Goal: Task Accomplishment & Management: Complete application form

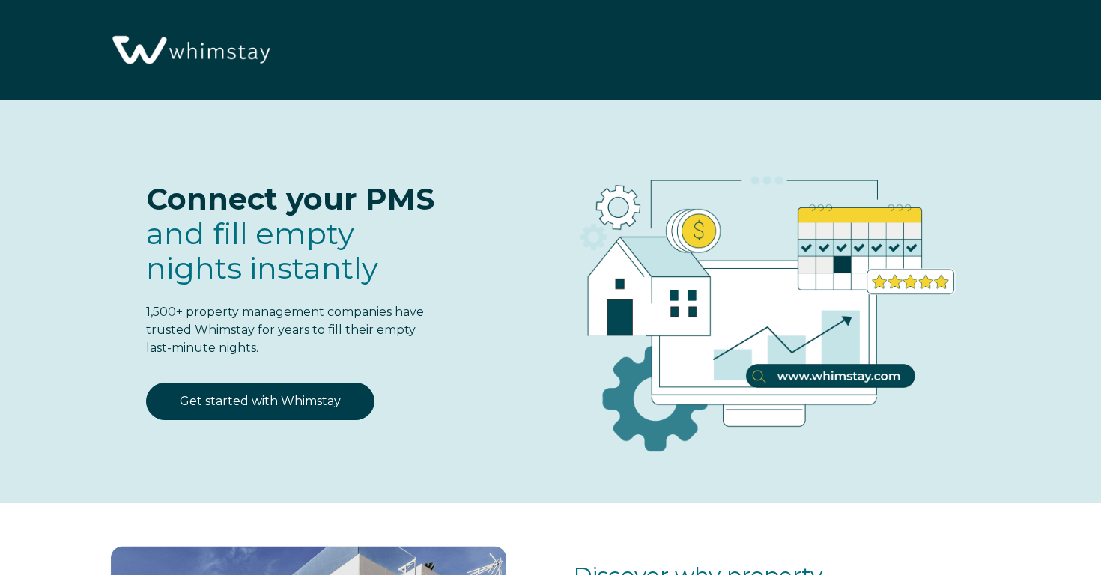
select select "US"
select select "Standard"
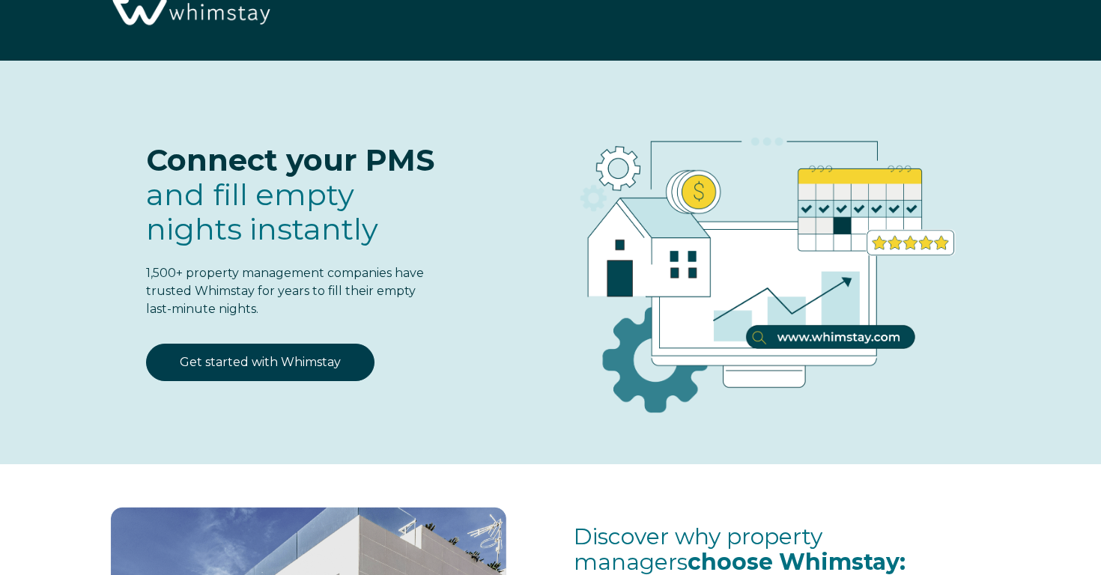
scroll to position [39, 0]
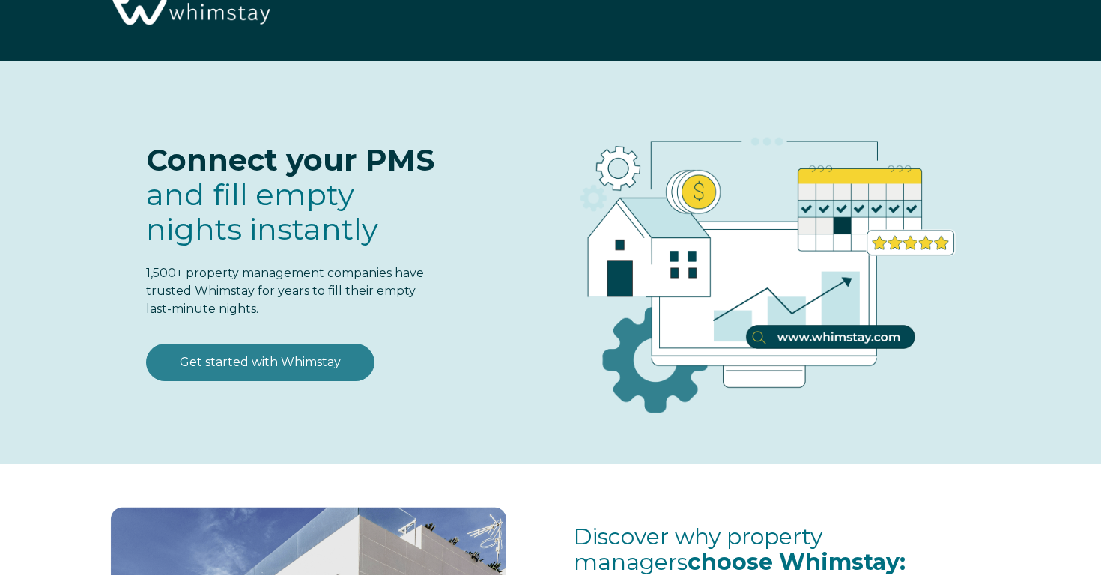
click at [317, 360] on link "Get started with Whimstay" at bounding box center [260, 362] width 228 height 37
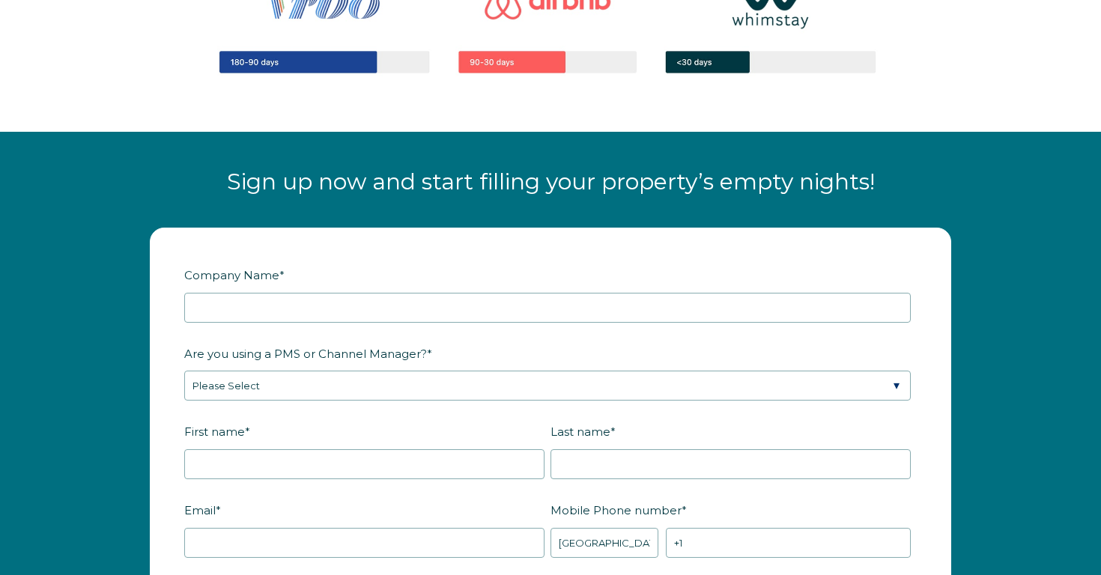
scroll to position [1651, 0]
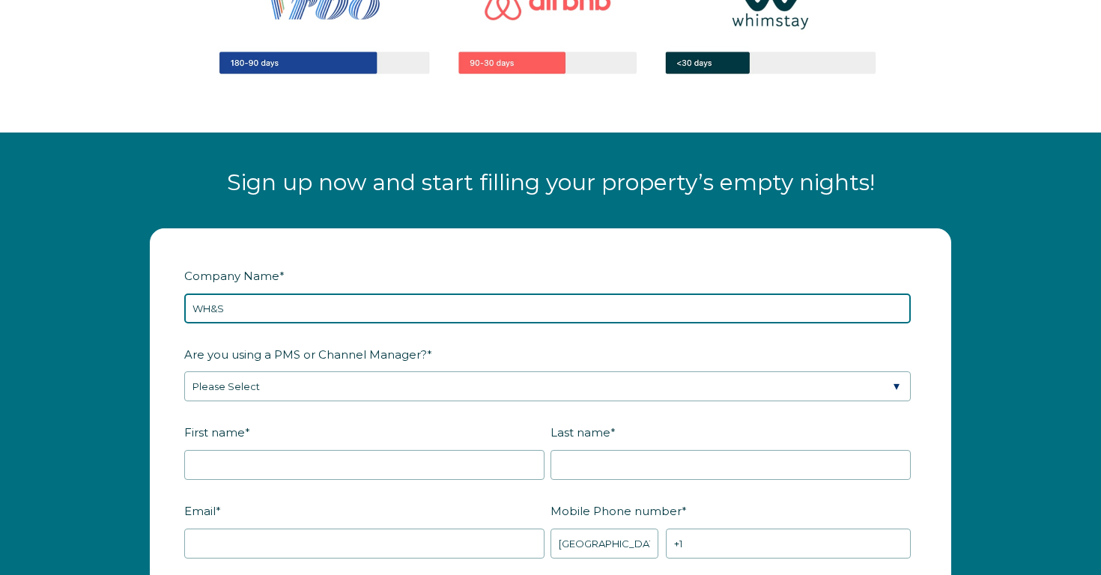
type input "WH&S"
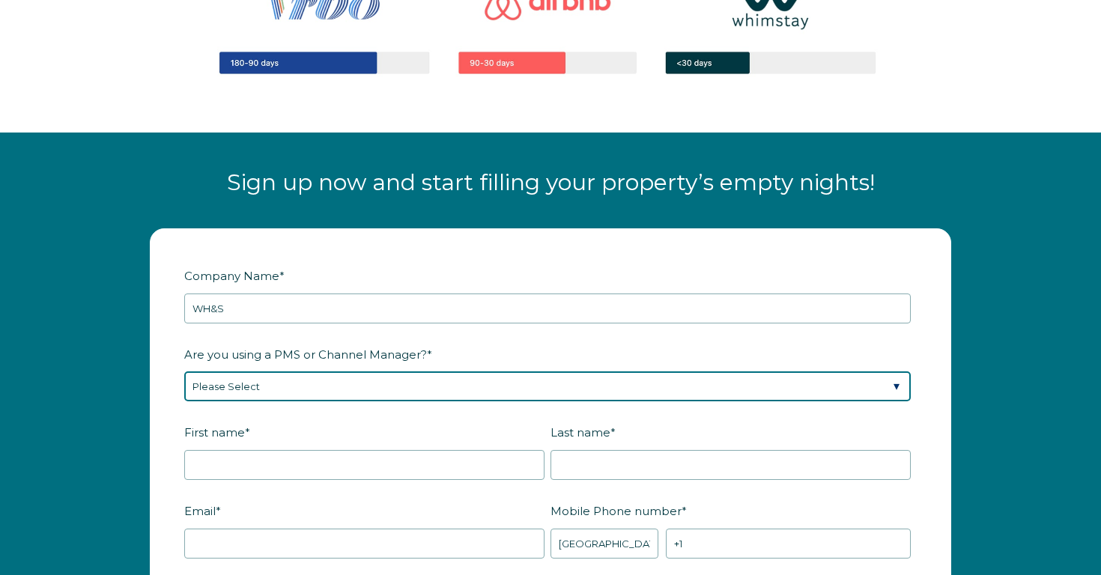
select select "Hostaway"
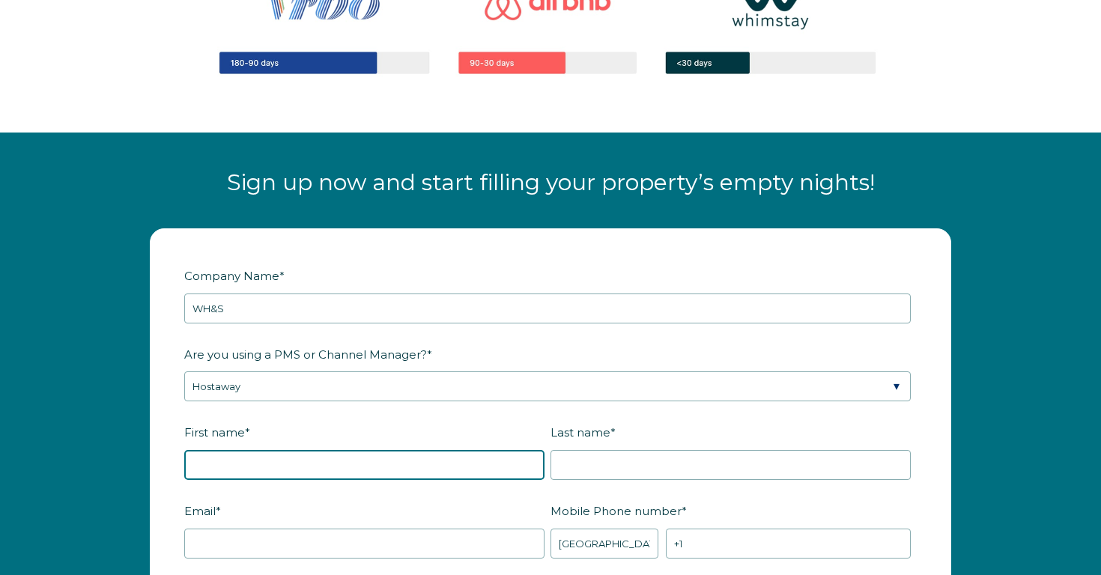
type input "A"
type input "[PERSON_NAME]"
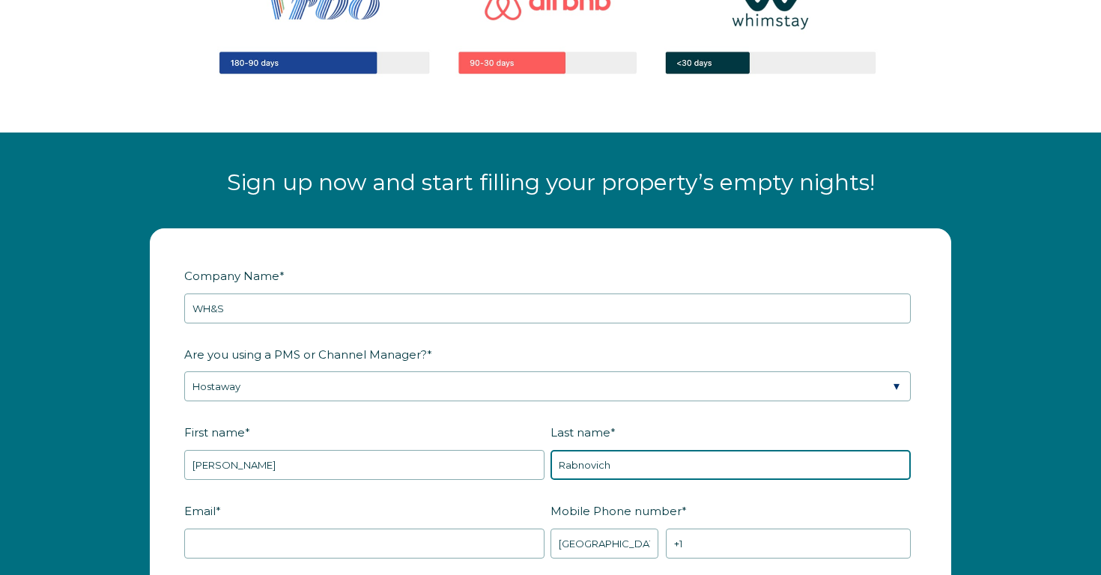
type input "Rabnovich"
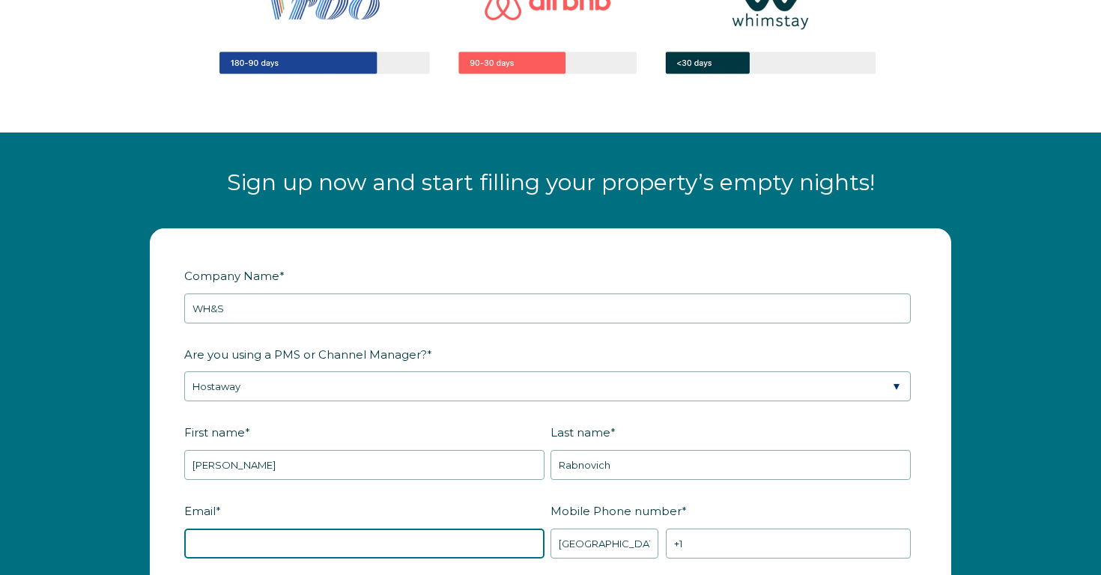
scroll to position [1723, 0]
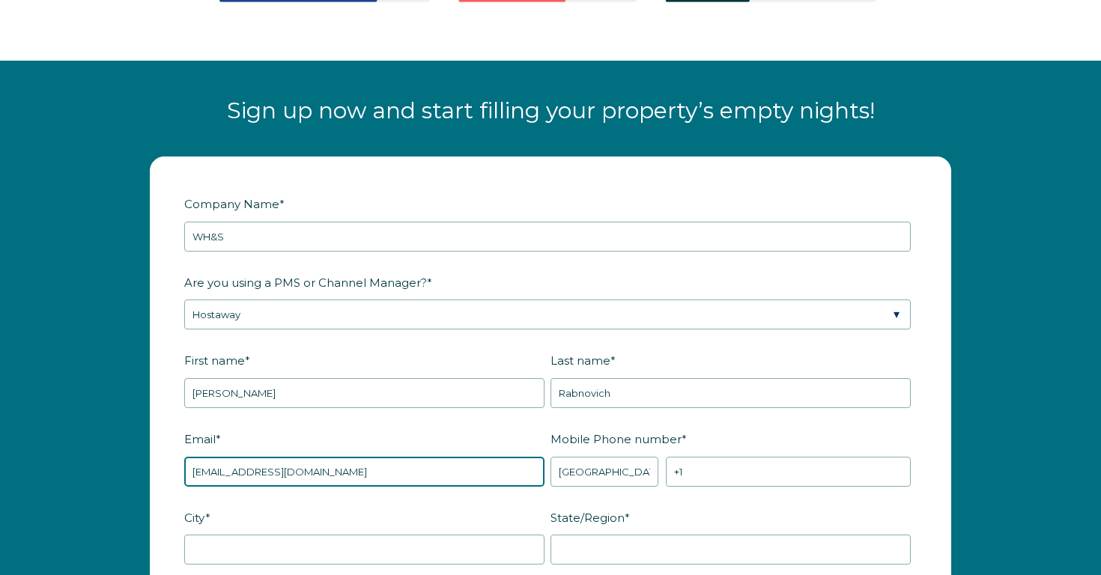
type input "[EMAIL_ADDRESS][DOMAIN_NAME]"
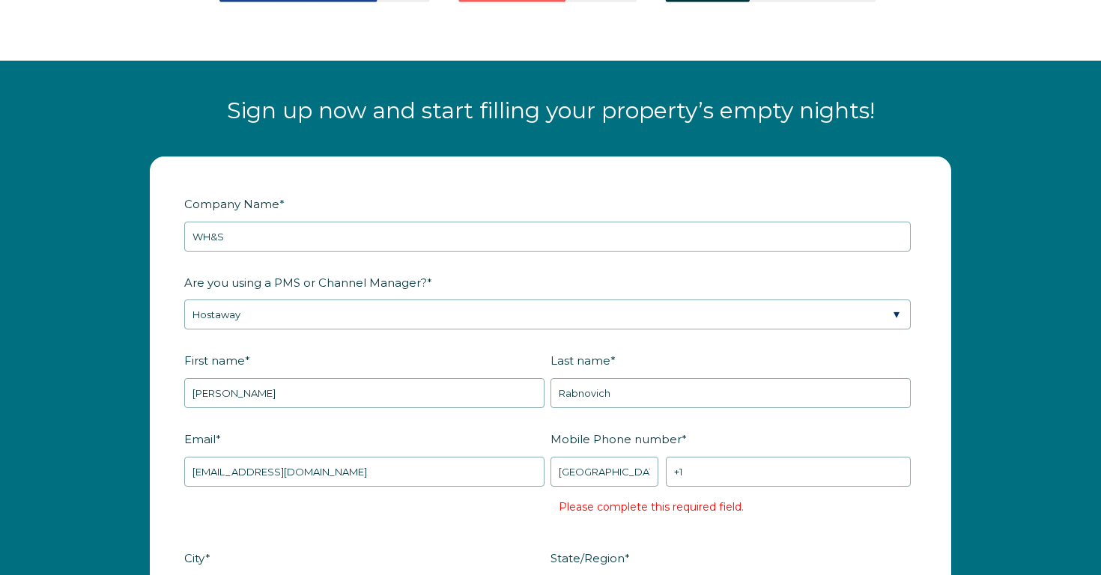
scroll to position [2025, 0]
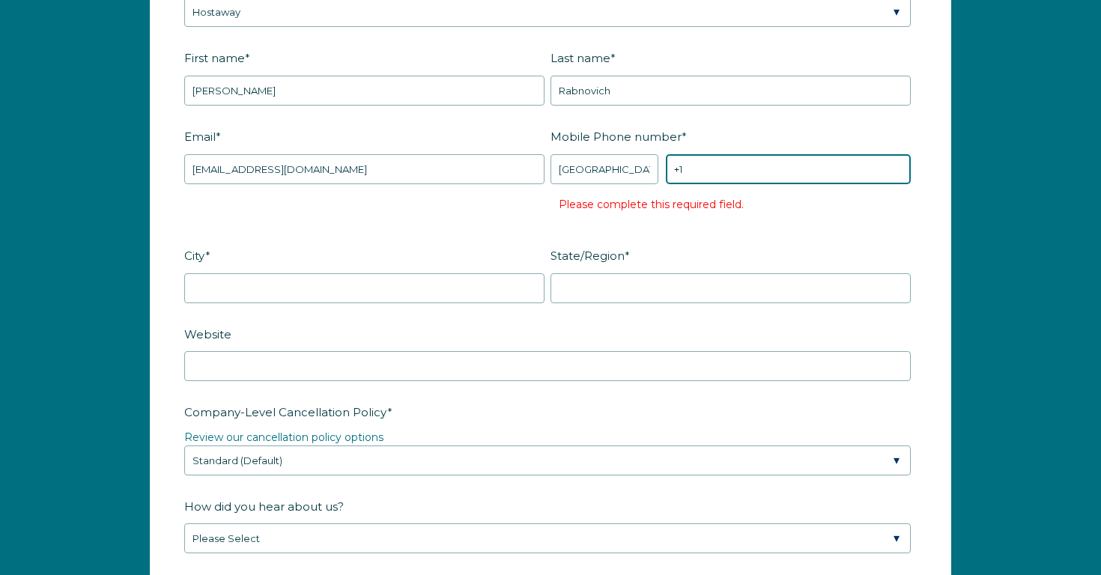
click at [709, 177] on input "+1" at bounding box center [788, 169] width 245 height 30
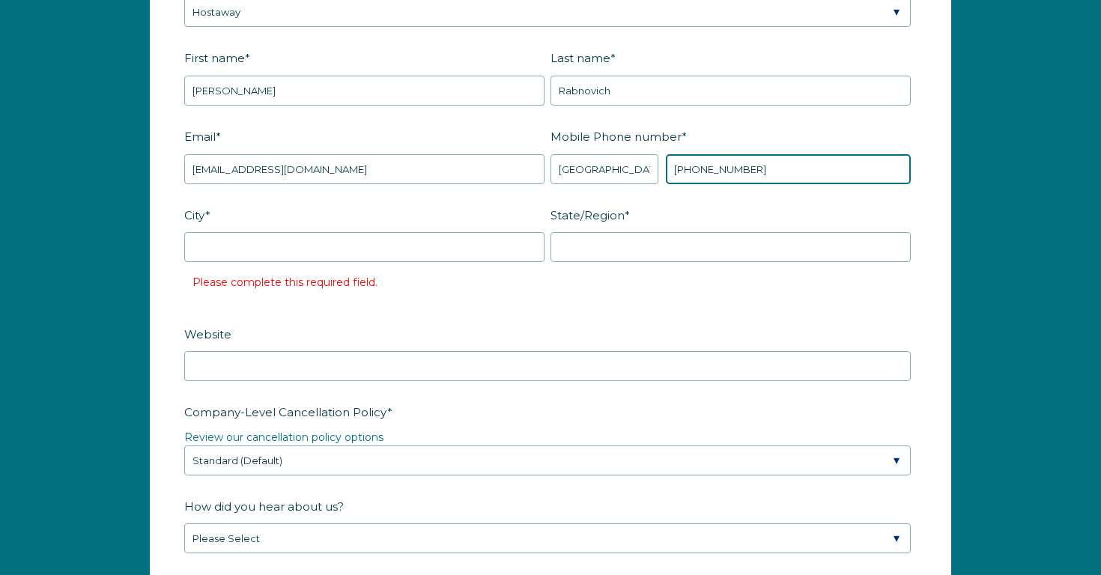
type input "[PHONE_NUMBER]"
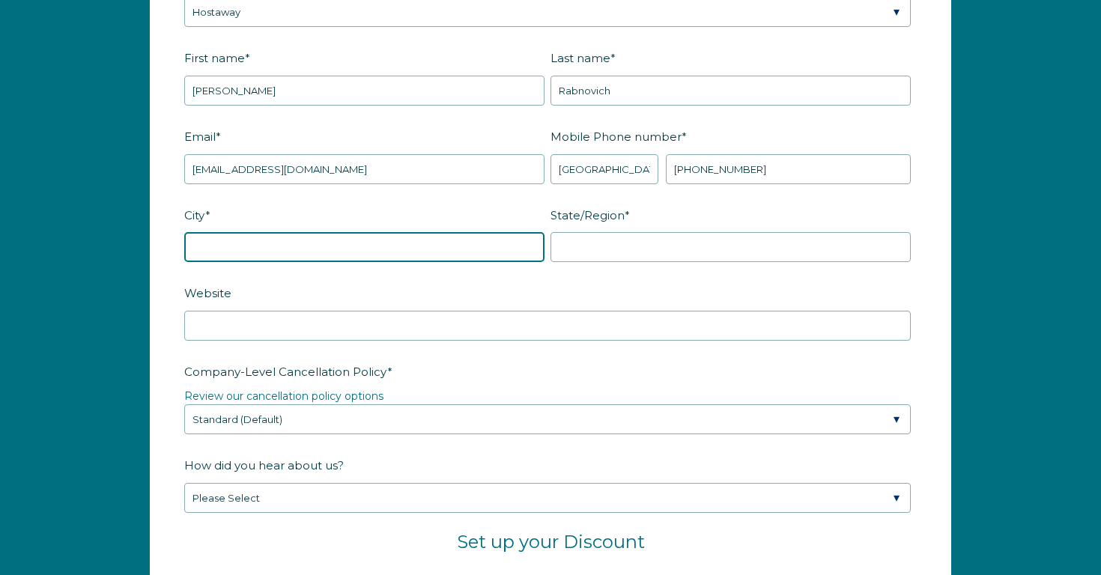
click at [302, 239] on input "City *" at bounding box center [364, 247] width 360 height 30
type input "Hollywood"
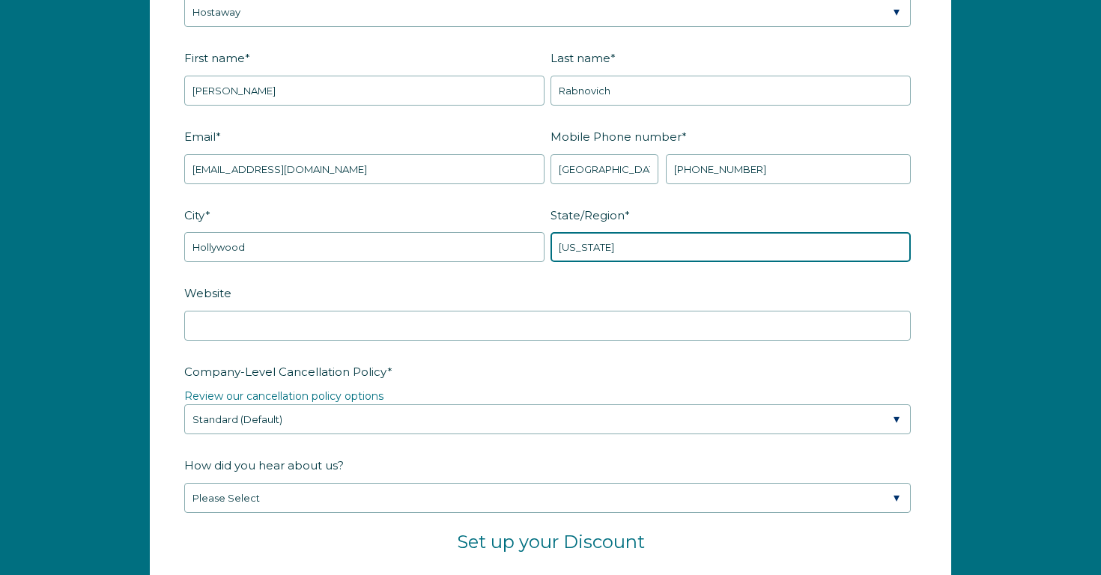
type input "[US_STATE]"
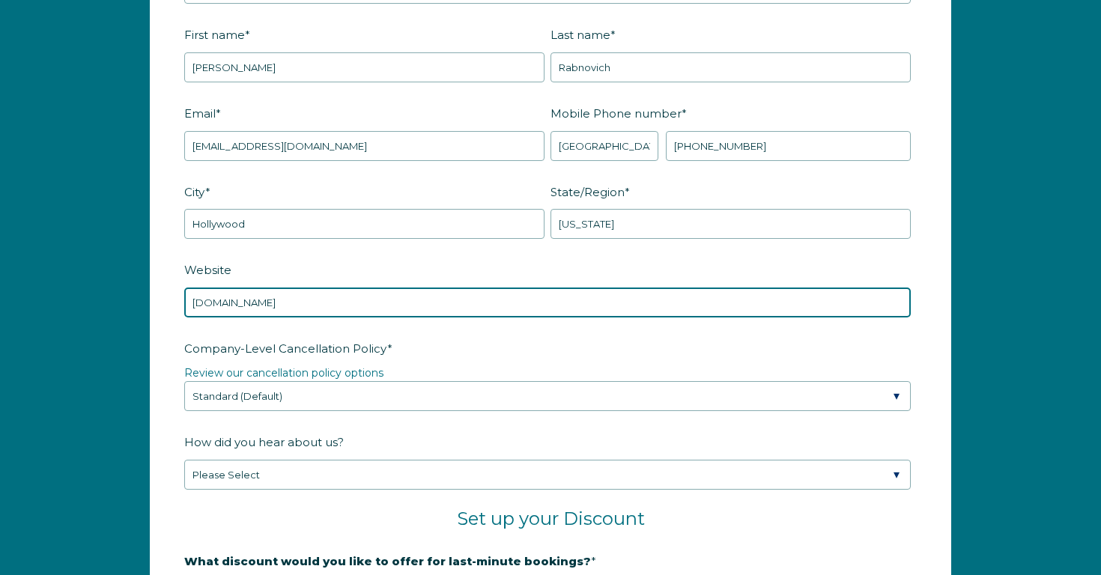
scroll to position [2050, 0]
type input "[DOMAIN_NAME]"
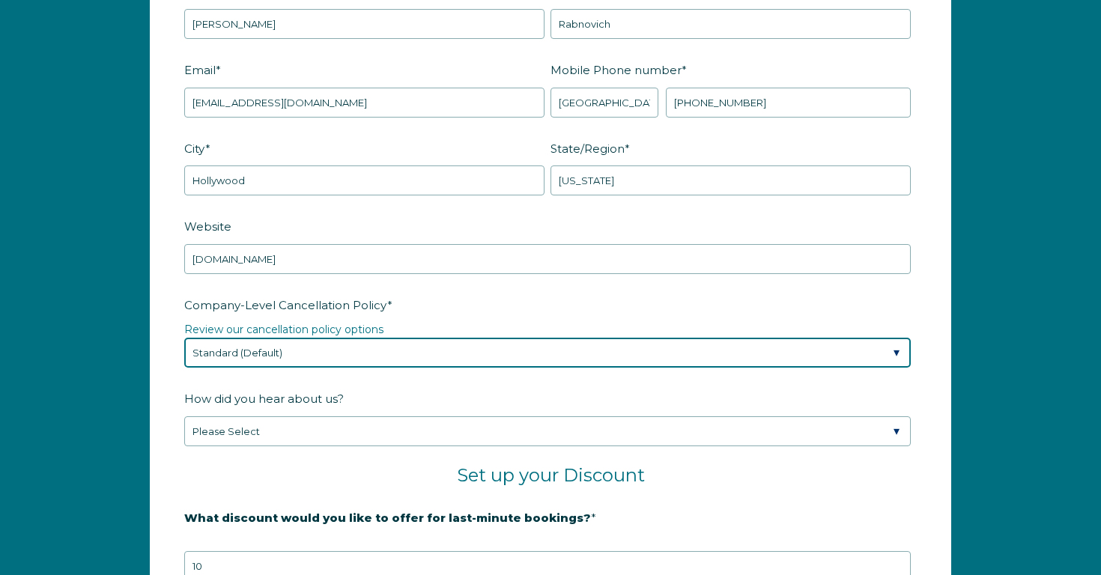
scroll to position [2094, 0]
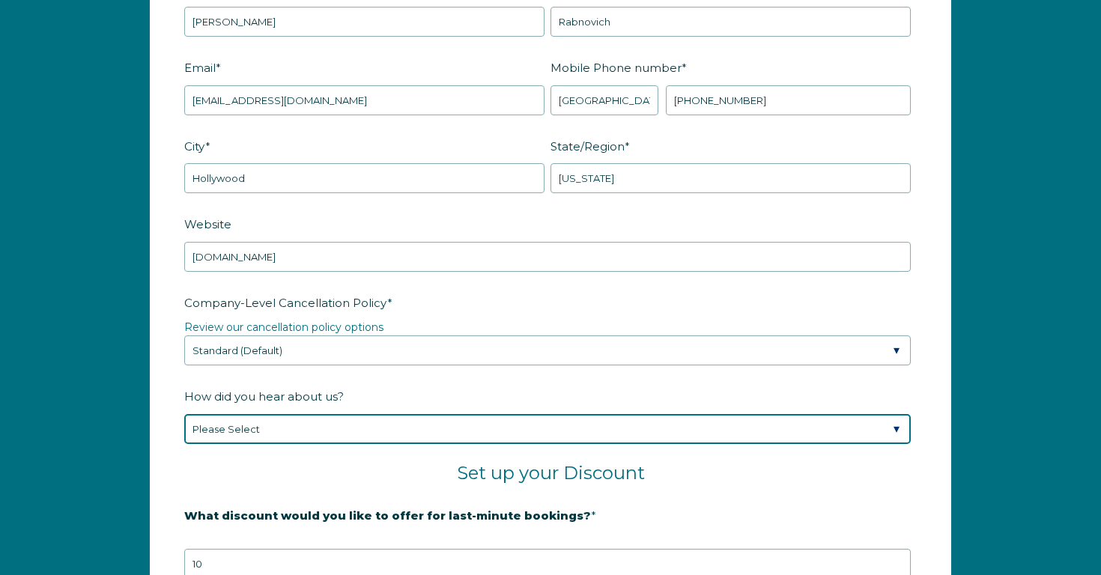
select select "Social Media"
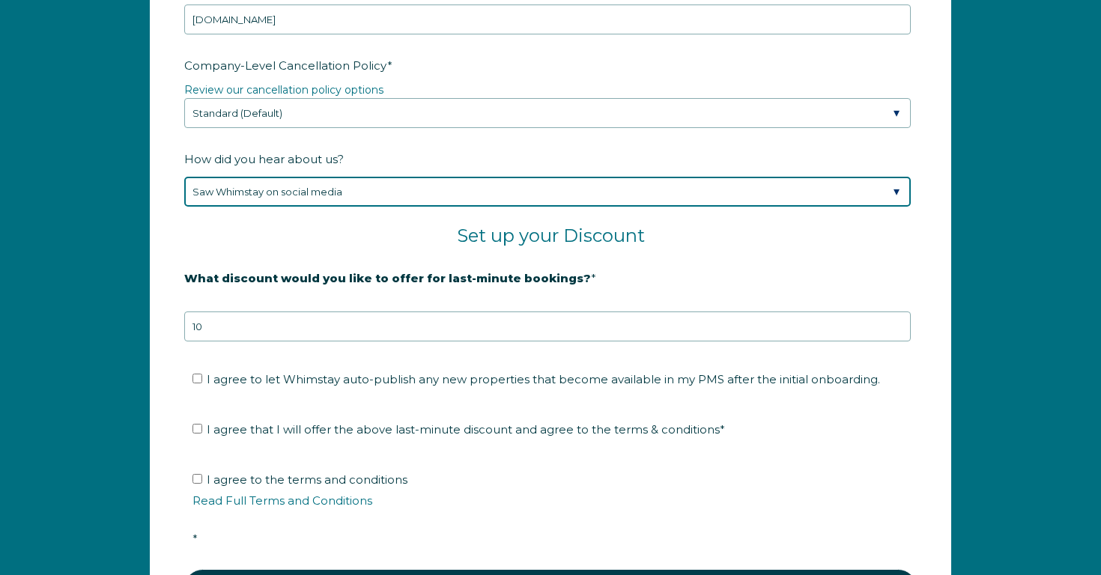
scroll to position [2335, 0]
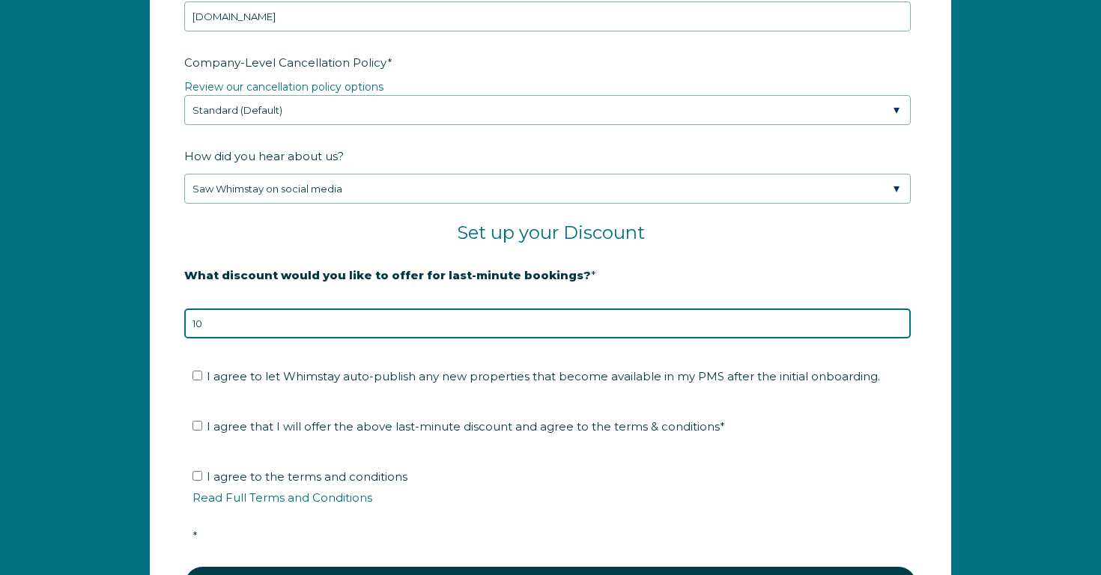
click at [224, 321] on input "10" at bounding box center [547, 323] width 726 height 30
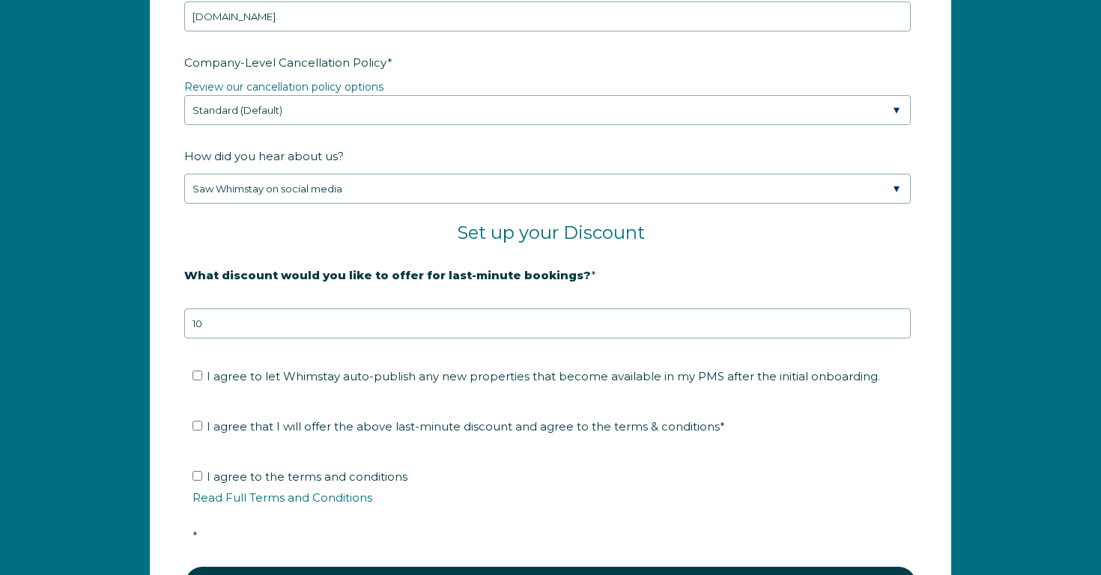
click at [198, 375] on input "I agree to let Whimstay auto-publish any new properties that become available i…" at bounding box center [197, 376] width 10 height 10
checkbox input "true"
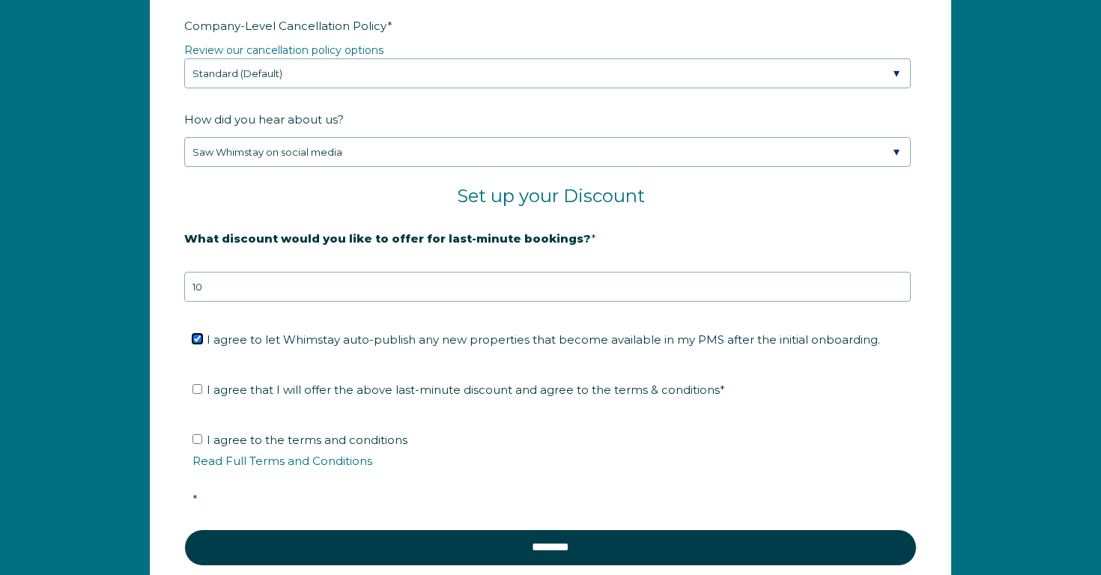
scroll to position [2373, 0]
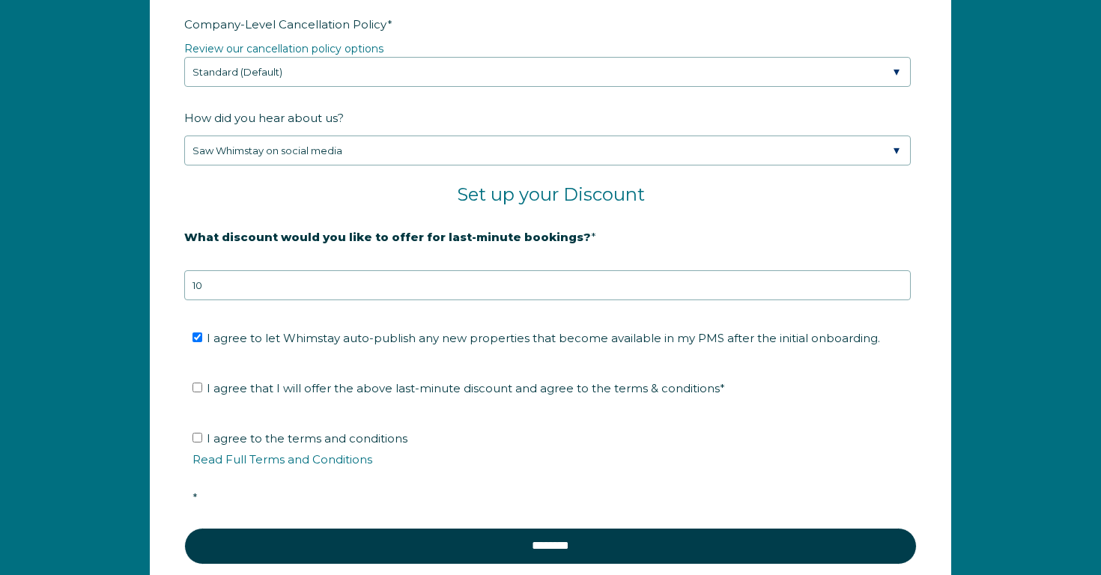
click at [196, 389] on input "I agree that I will offer the above last-minute discount and agree to the terms…" at bounding box center [197, 388] width 10 height 10
checkbox input "true"
click at [194, 429] on li "I agree to the terms and conditions Read Full Terms and Conditions *" at bounding box center [555, 468] width 726 height 83
click at [195, 437] on input "I agree to the terms and conditions Read Full Terms and Conditions *" at bounding box center [197, 438] width 10 height 10
checkbox input "true"
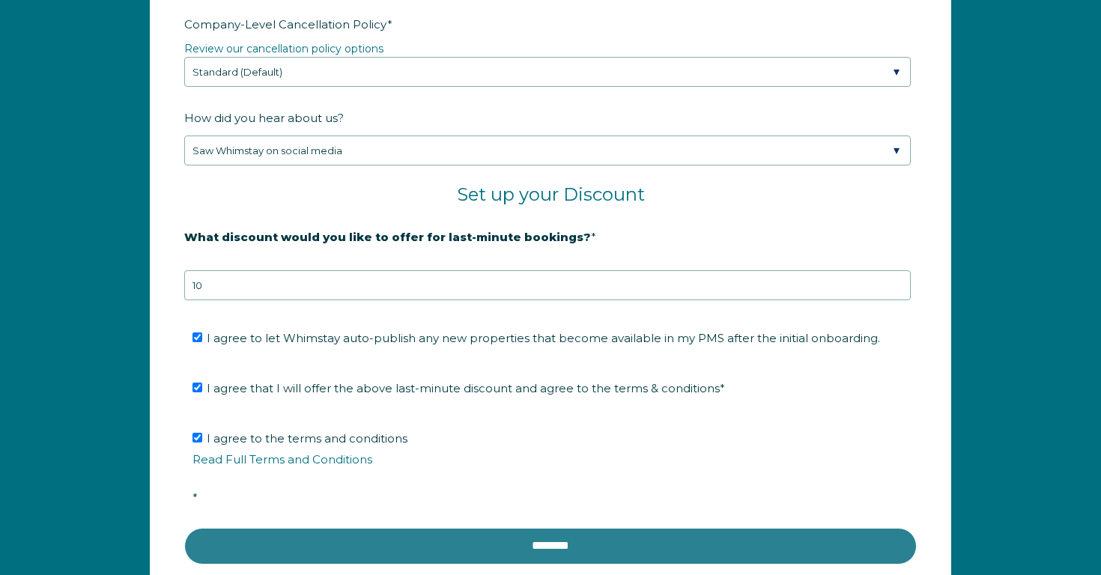
click at [262, 540] on input "********" at bounding box center [550, 546] width 732 height 36
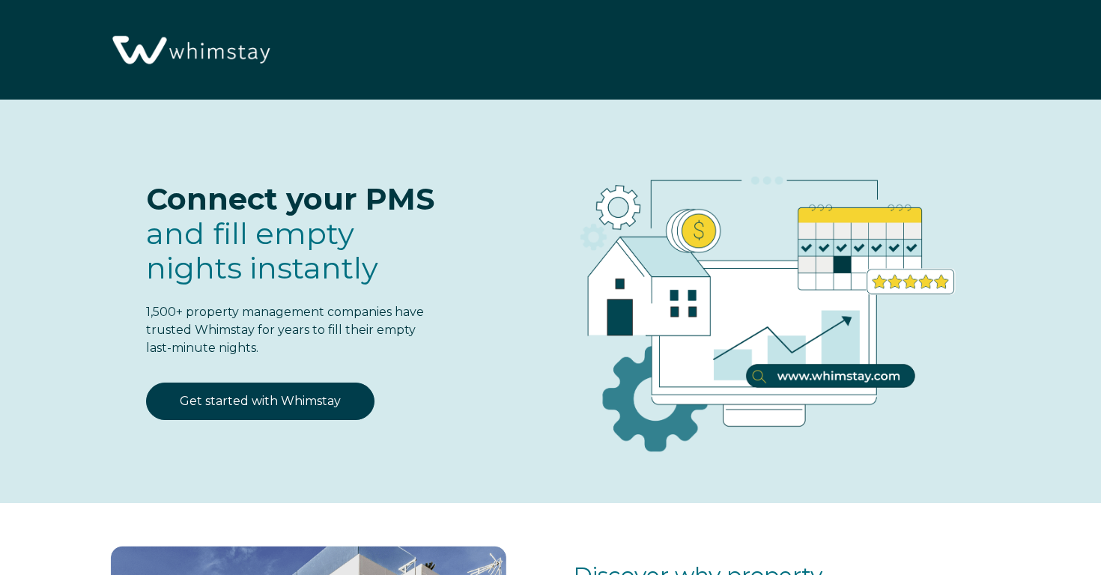
select select "US"
select select "Standard"
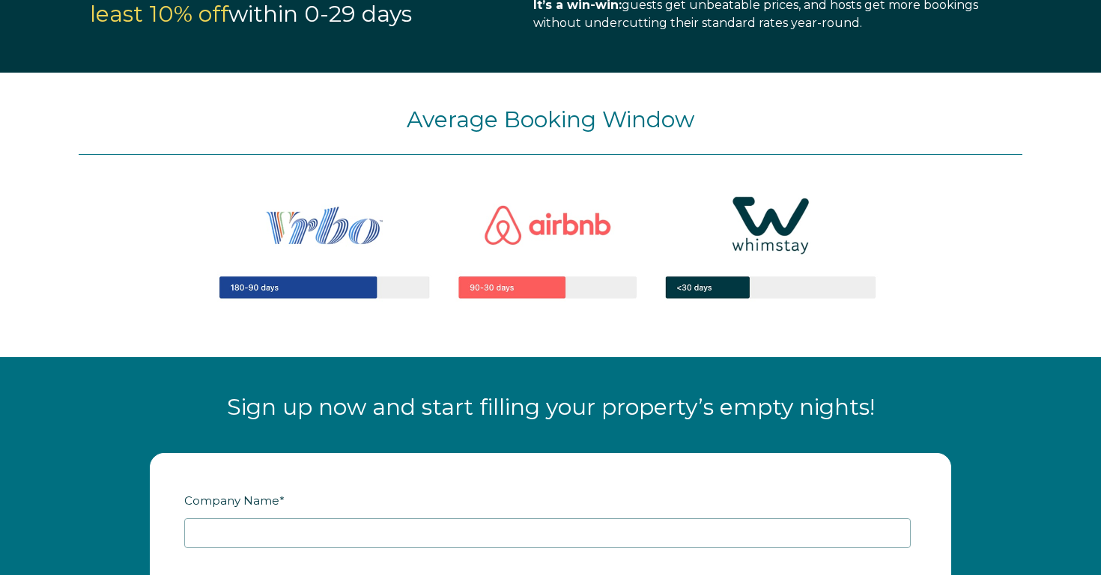
scroll to position [1385, 0]
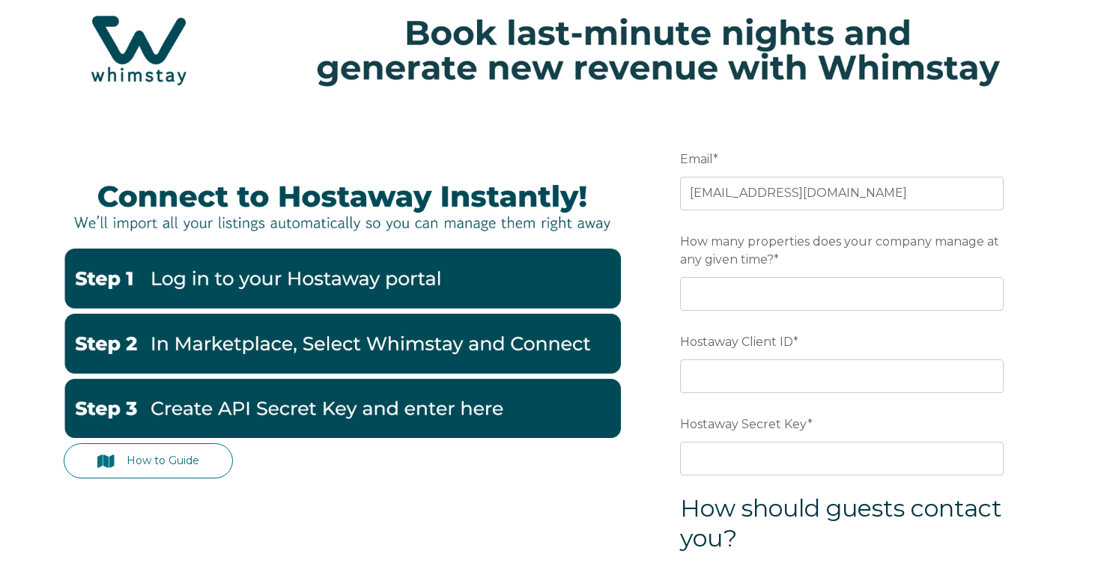
scroll to position [46, 0]
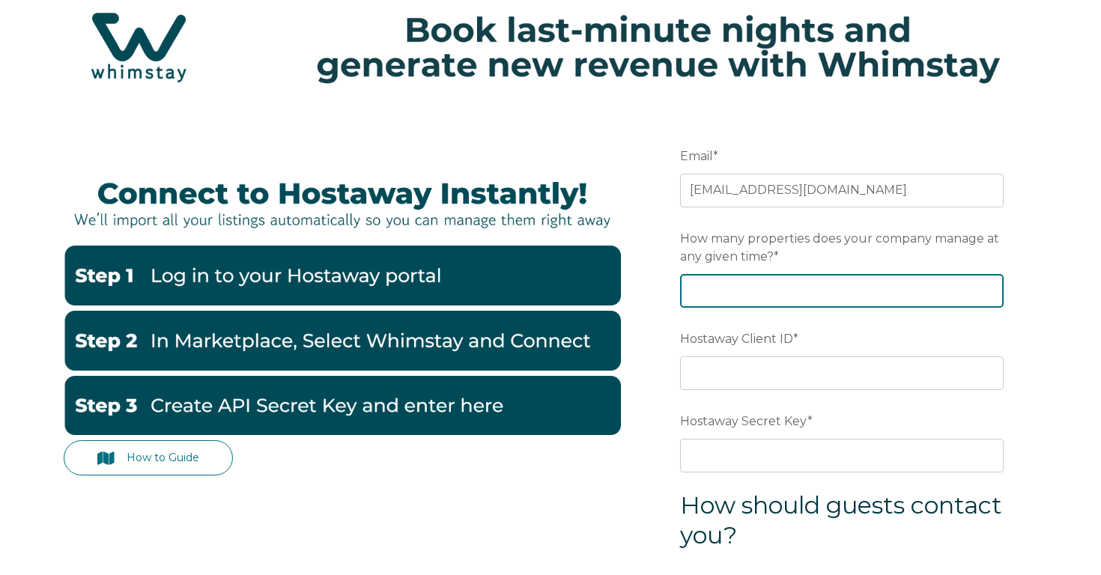
click at [693, 281] on input "How many properties does your company manage at any given time? *" at bounding box center [841, 290] width 323 height 33
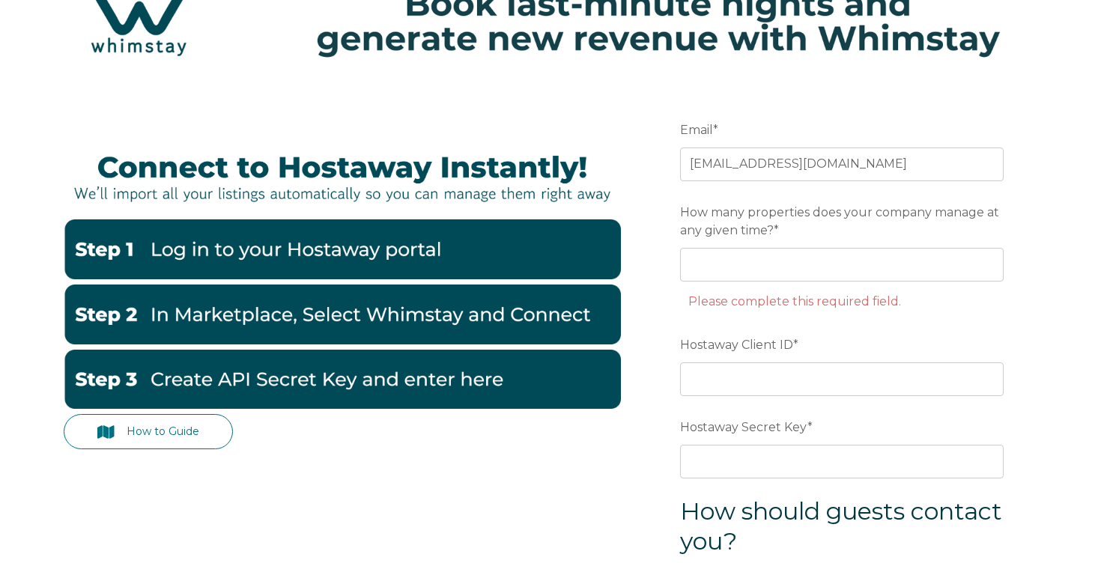
scroll to position [76, 0]
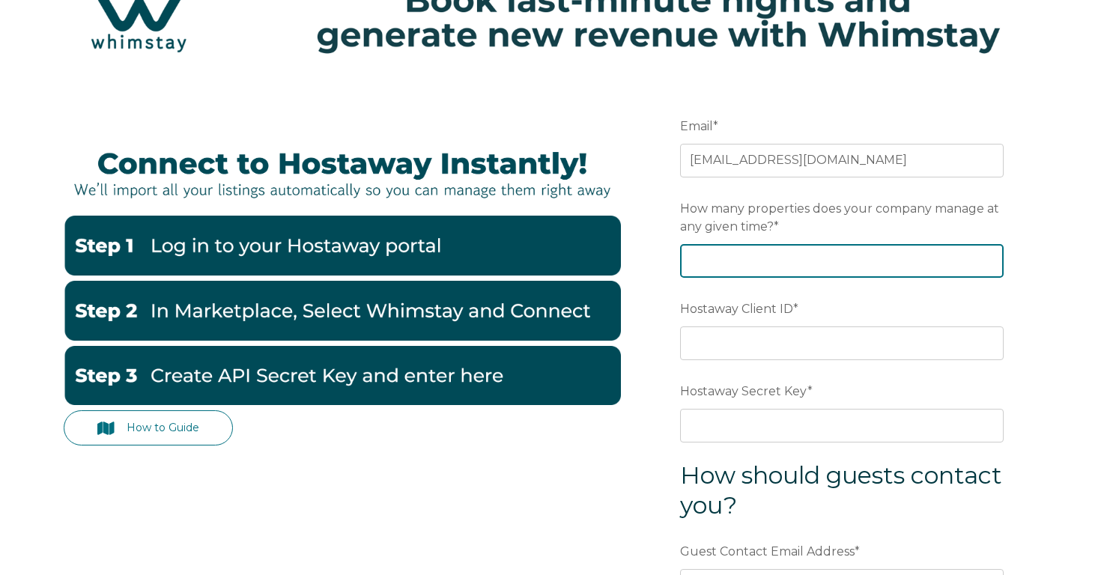
click at [717, 266] on input "How many properties does your company manage at any given time? *" at bounding box center [841, 260] width 323 height 33
type input "21"
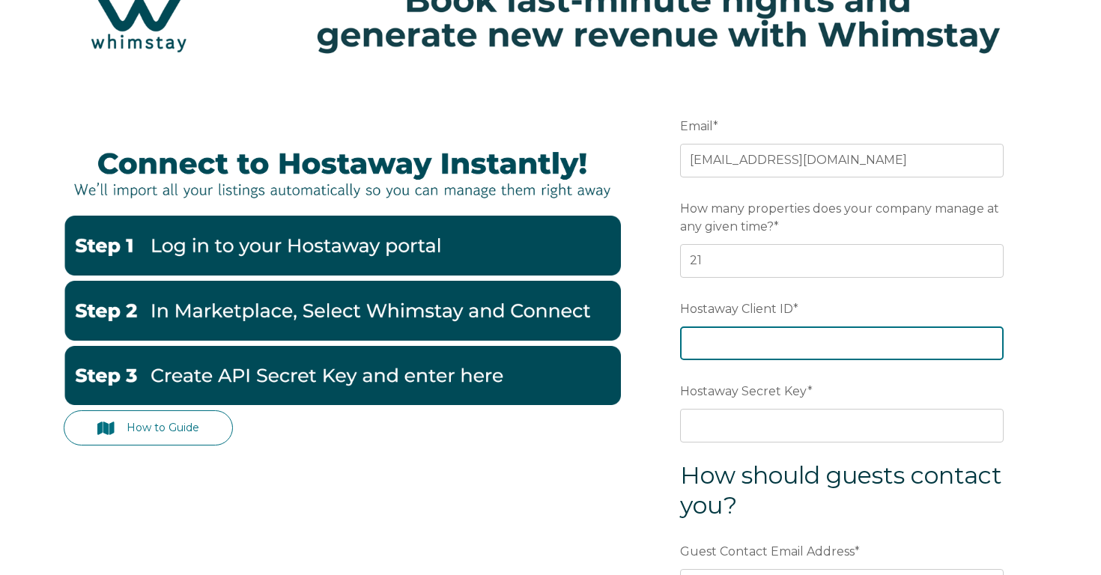
click at [730, 341] on input "Hostaway Client ID *" at bounding box center [841, 342] width 323 height 33
type input "57064"
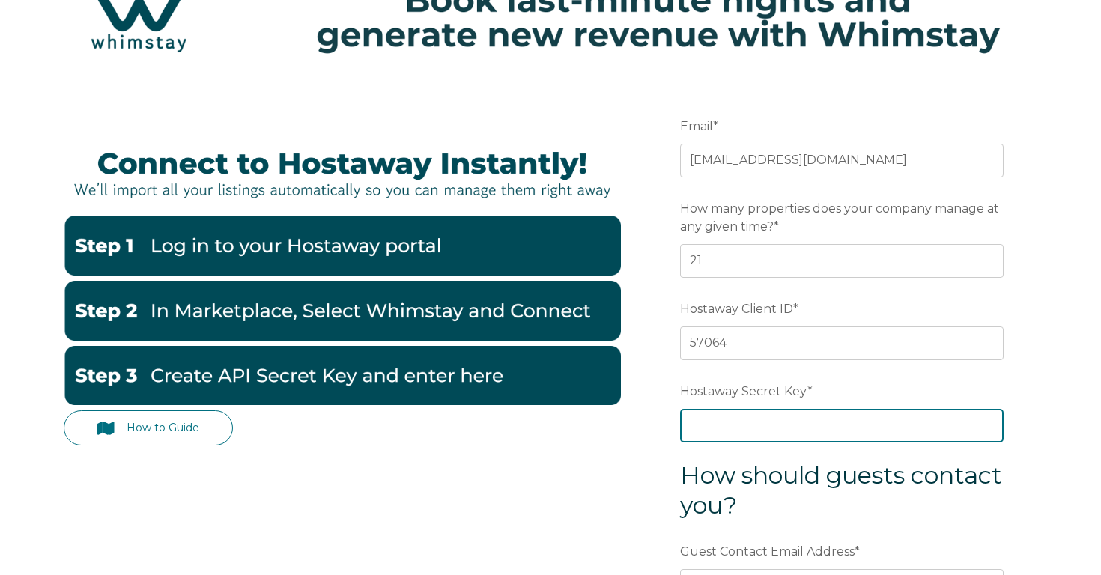
click at [860, 420] on input "Hostaway Secret Key *" at bounding box center [841, 425] width 323 height 33
paste input "d7bbd906d5b345656786e0e8b063d54824b239c934217c2415dfe5046db2a21f"
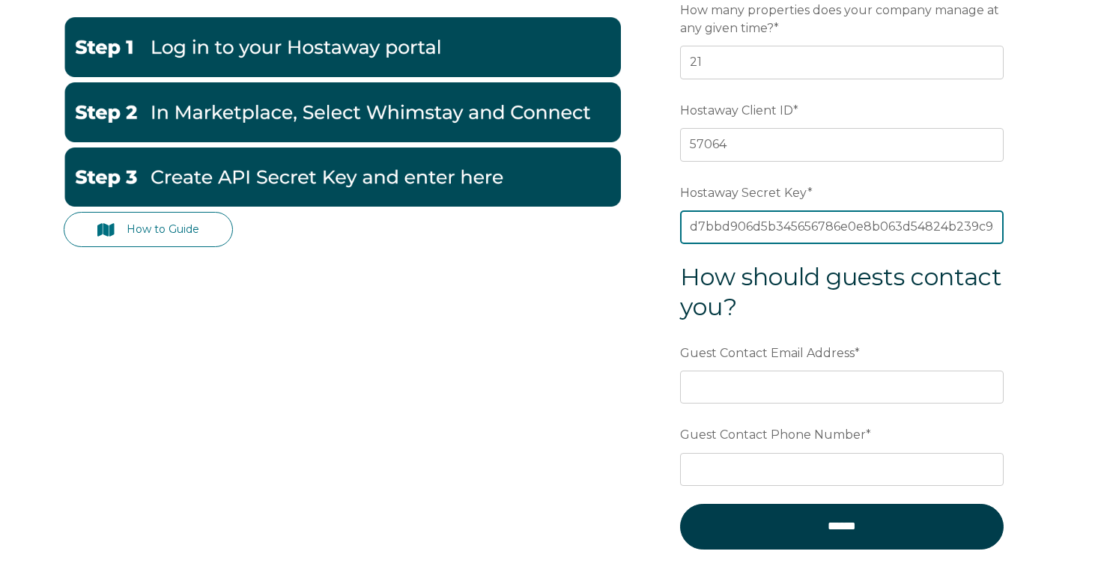
scroll to position [282, 0]
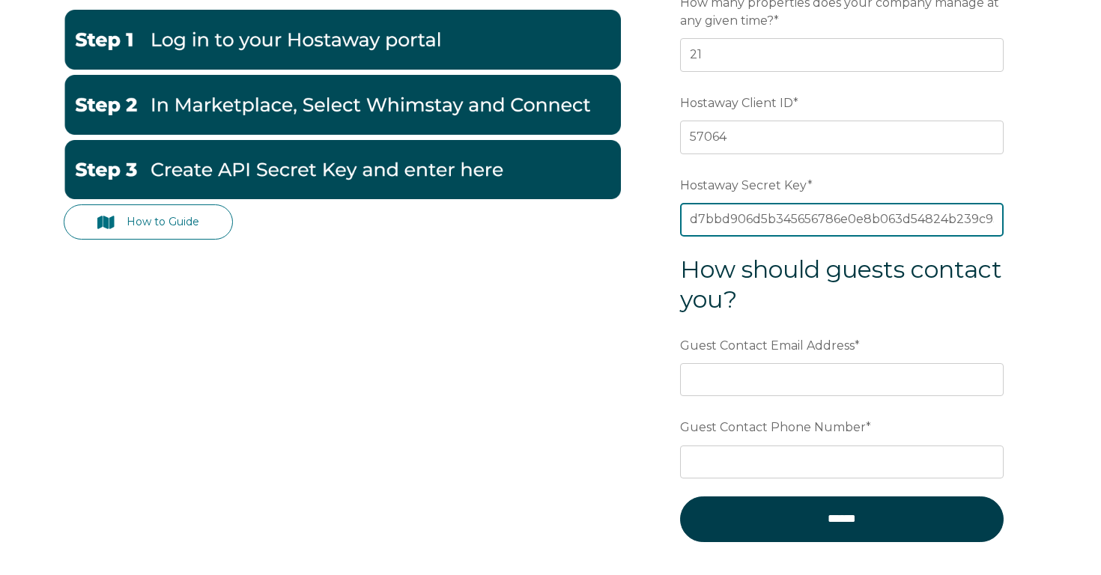
type input "d7bbd906d5b345656786e0e8b063d54824b239c934217c2415dfe5046db2a21f"
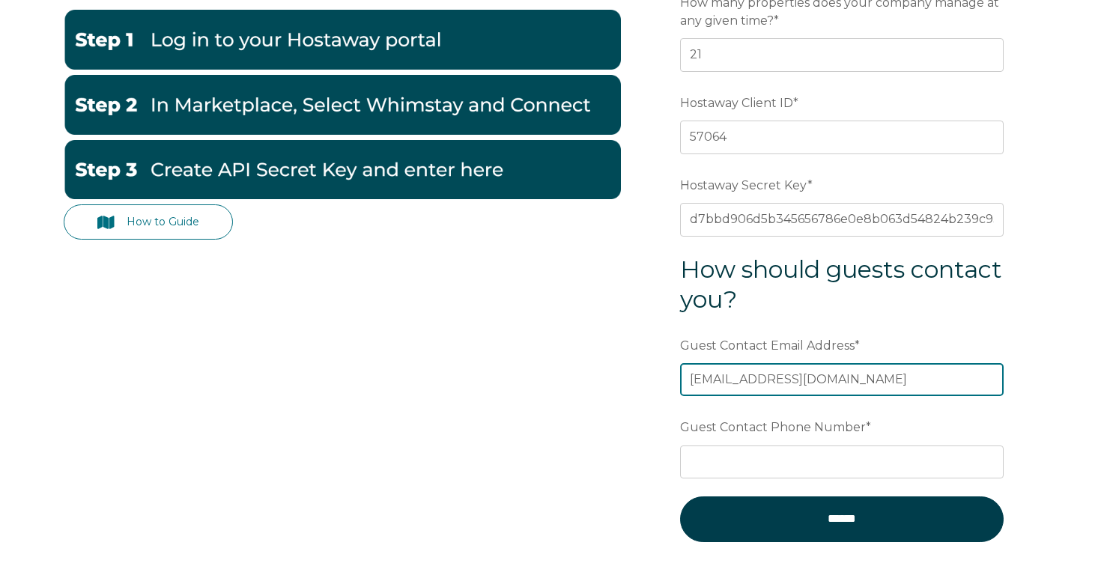
type input "[EMAIL_ADDRESS][DOMAIN_NAME]"
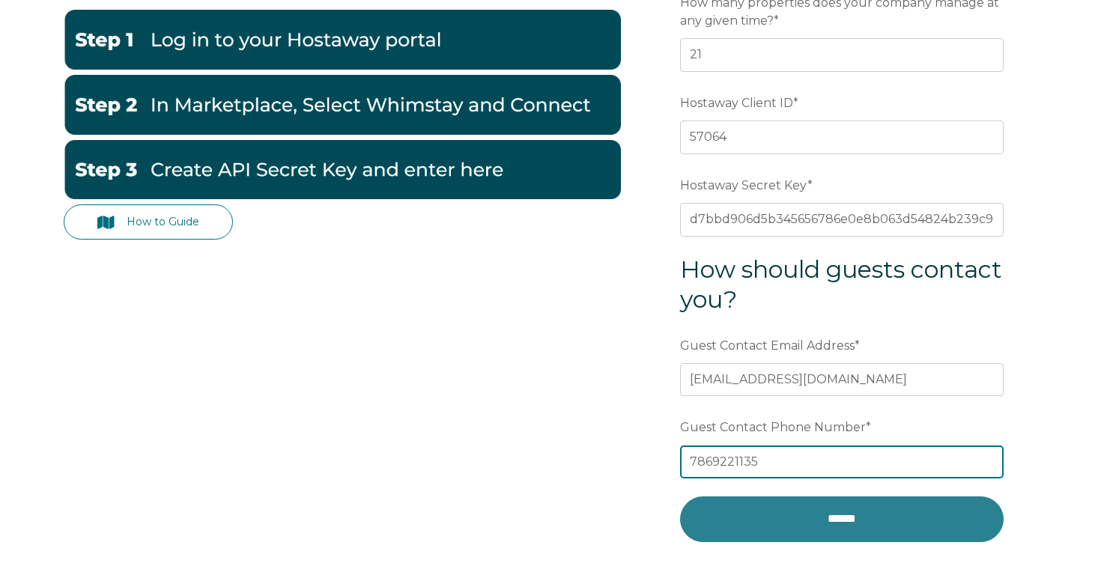
type input "7869221135"
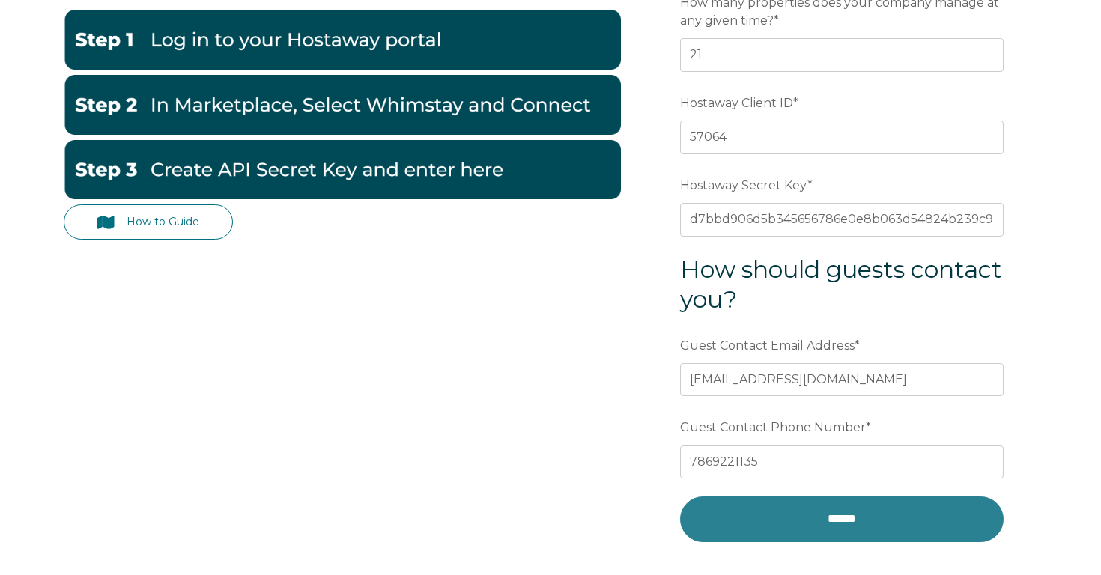
click at [811, 525] on input "******" at bounding box center [841, 518] width 323 height 45
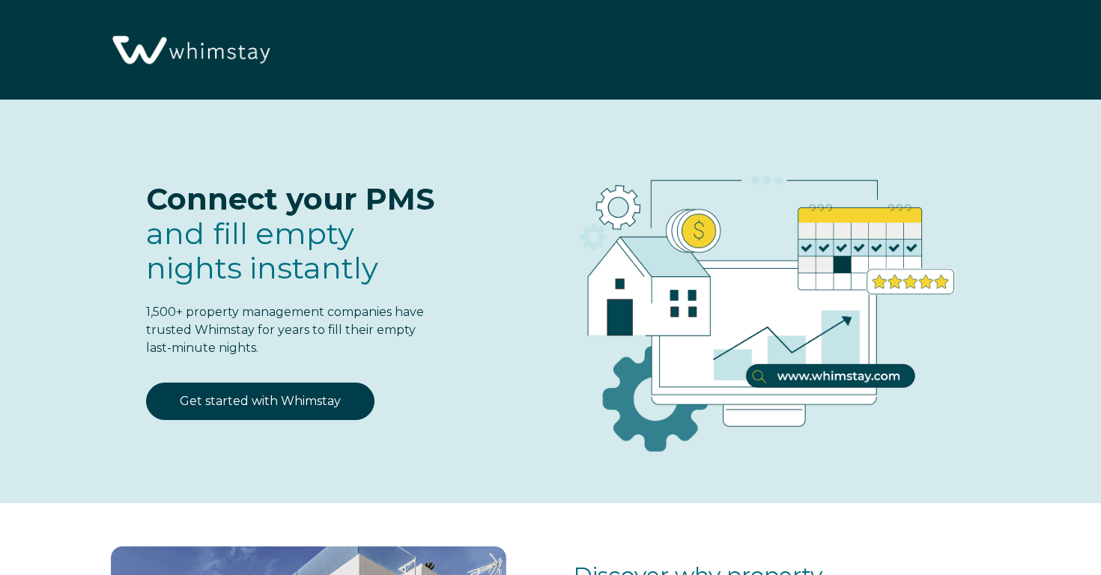
select select "US"
select select "Standard"
